Goal: Transaction & Acquisition: Purchase product/service

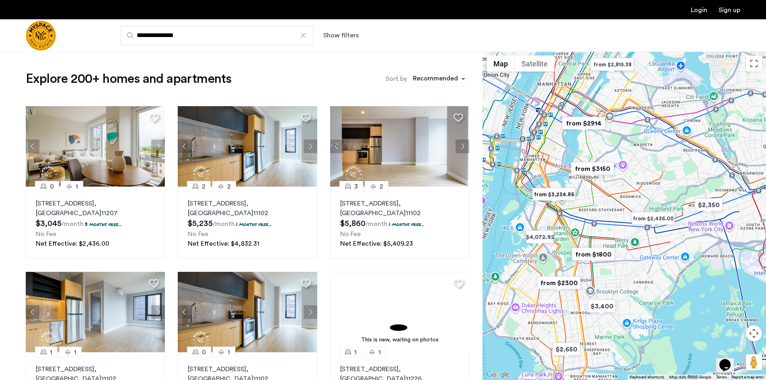
click at [462, 76] on span "sort-apartment" at bounding box center [464, 79] width 10 height 10
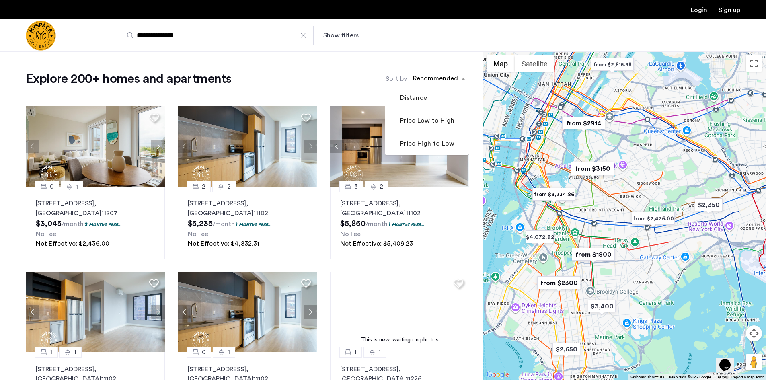
drag, startPoint x: 428, startPoint y: 125, endPoint x: 423, endPoint y: 125, distance: 5.2
click at [428, 125] on label "Price Low to High" at bounding box center [427, 121] width 56 height 10
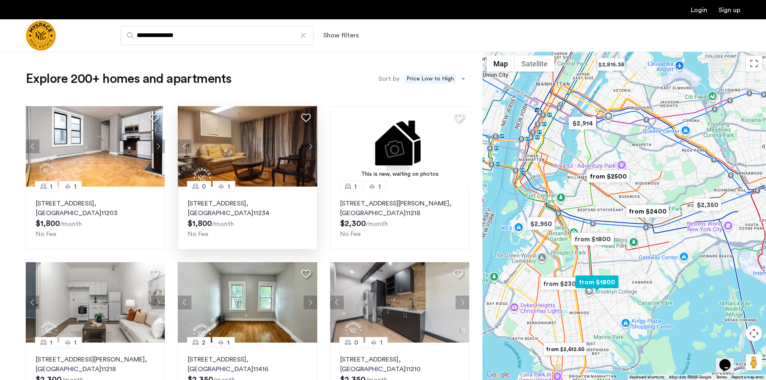
click at [308, 147] on button "Next apartment" at bounding box center [311, 147] width 14 height 14
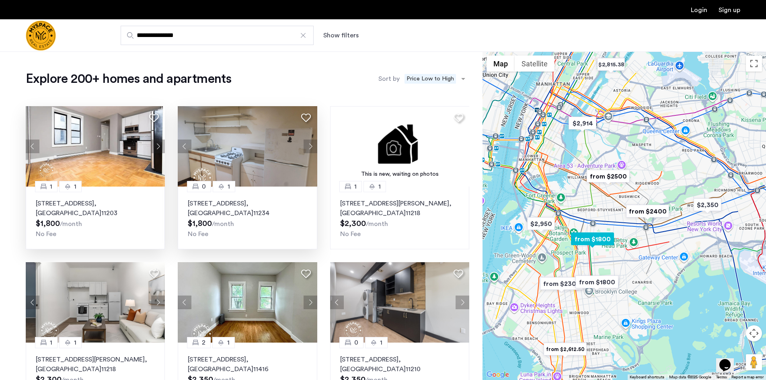
click at [127, 202] on p "92 East 53rd Street, Unit 4H, Brooklyn , NY 11203" at bounding box center [95, 208] width 119 height 19
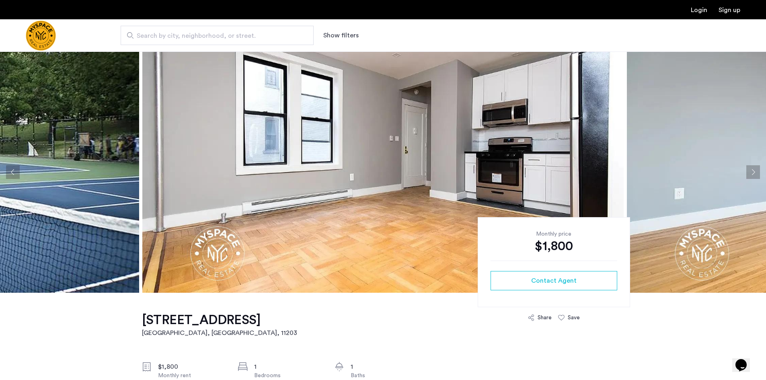
click at [757, 173] on button "Next apartment" at bounding box center [753, 172] width 14 height 14
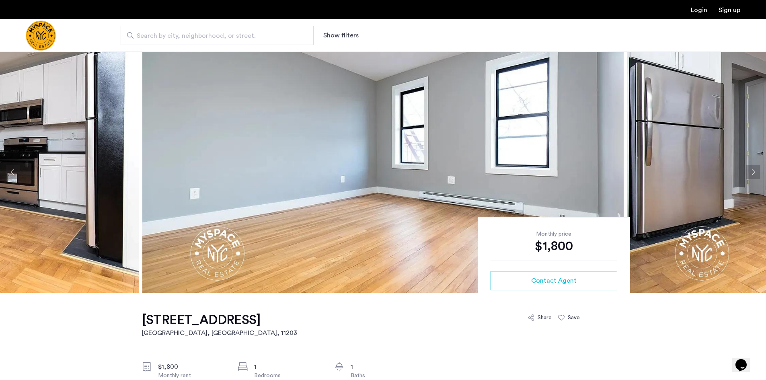
click at [757, 173] on button "Next apartment" at bounding box center [753, 172] width 14 height 14
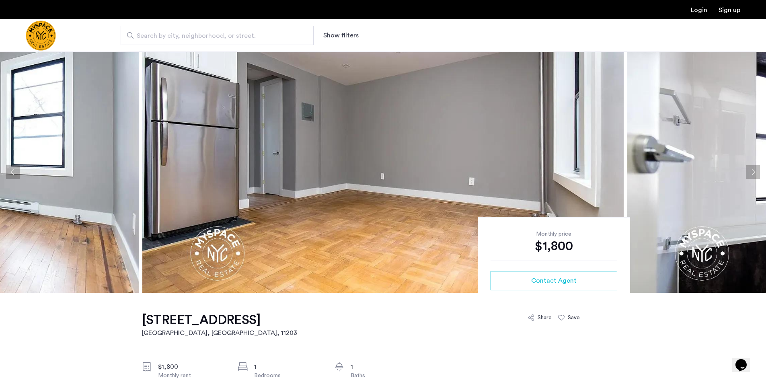
click at [757, 173] on button "Next apartment" at bounding box center [753, 172] width 14 height 14
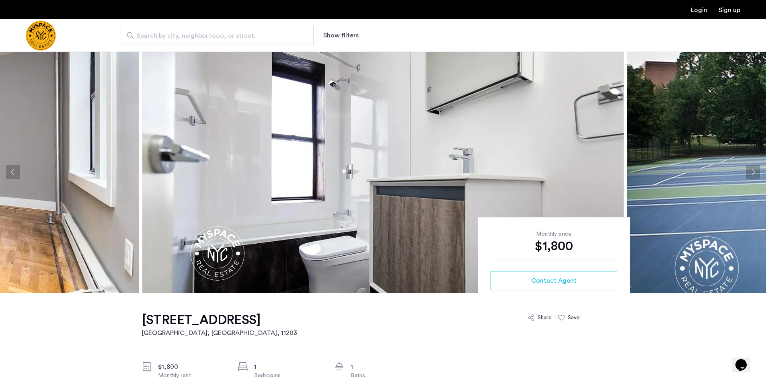
click at [757, 173] on button "Next apartment" at bounding box center [753, 172] width 14 height 14
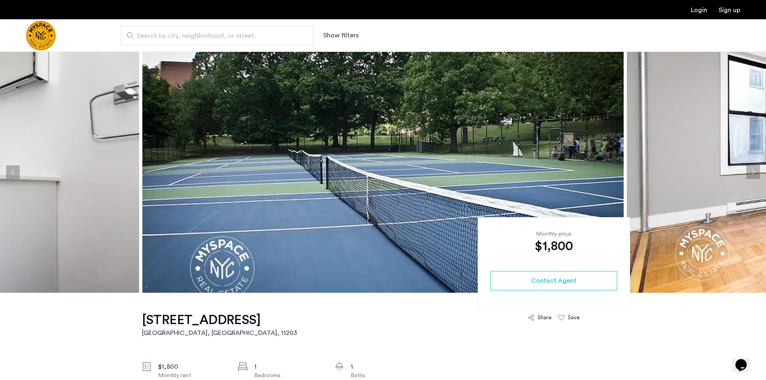
click at [757, 173] on button "Next apartment" at bounding box center [753, 172] width 14 height 14
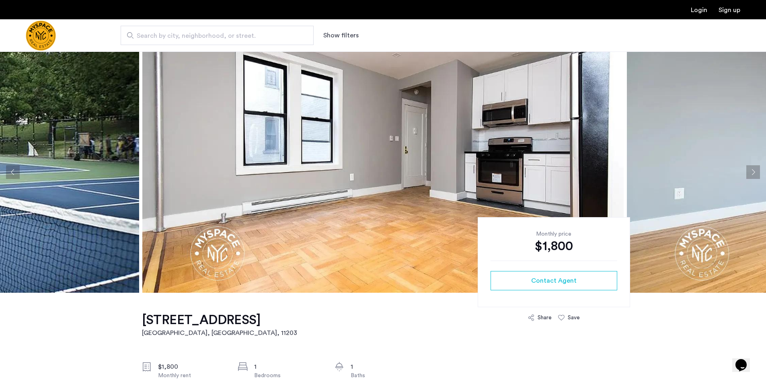
click at [757, 173] on button "Next apartment" at bounding box center [753, 172] width 14 height 14
